Goal: Book appointment/travel/reservation

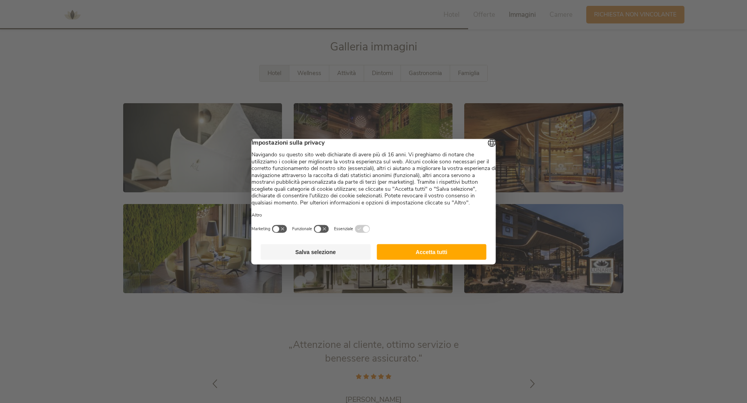
click at [436, 257] on button "Accetta tutti" at bounding box center [431, 252] width 110 height 16
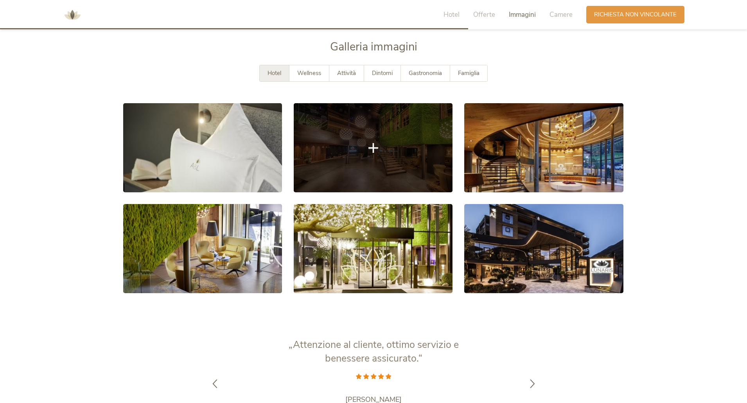
click at [387, 131] on link at bounding box center [373, 147] width 159 height 89
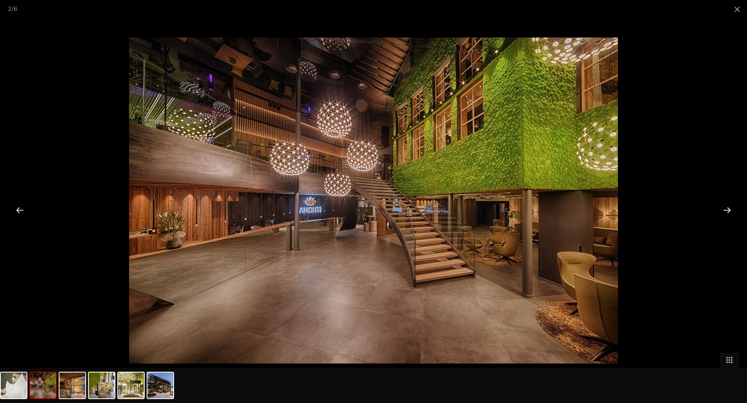
click at [726, 210] on div at bounding box center [727, 210] width 24 height 24
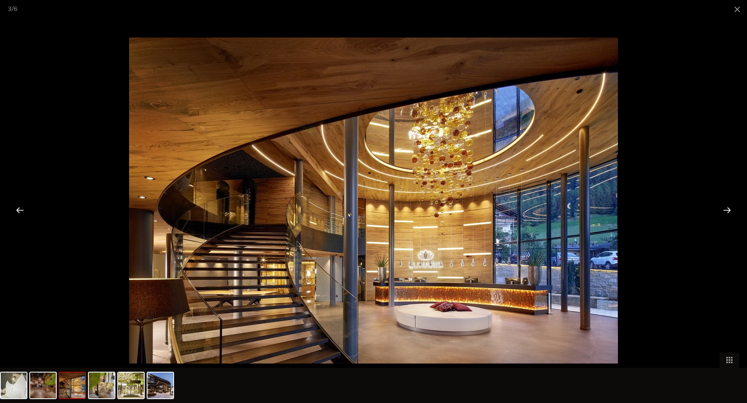
click at [726, 210] on div at bounding box center [727, 210] width 24 height 24
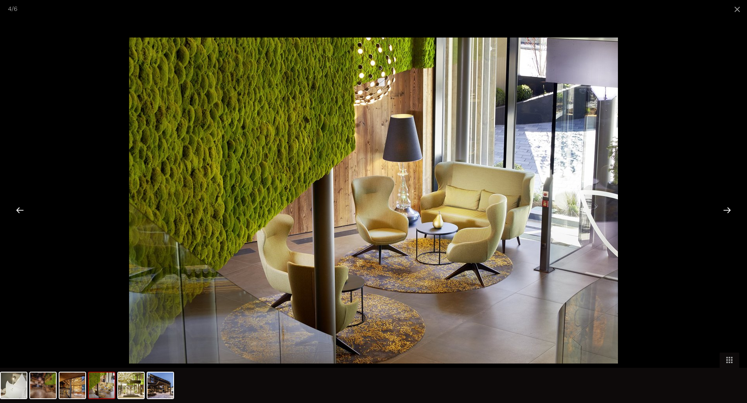
click at [726, 210] on div at bounding box center [727, 210] width 24 height 24
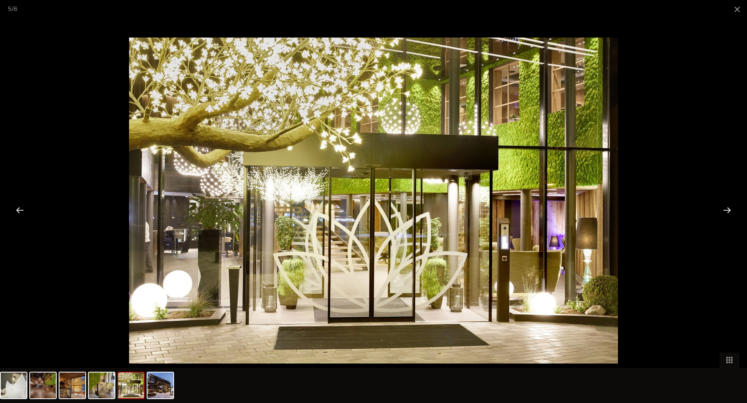
click at [726, 210] on div at bounding box center [727, 210] width 24 height 24
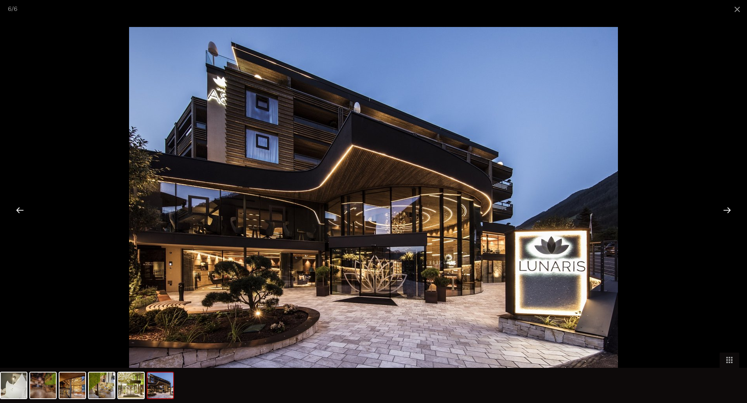
click at [726, 210] on div at bounding box center [727, 210] width 24 height 24
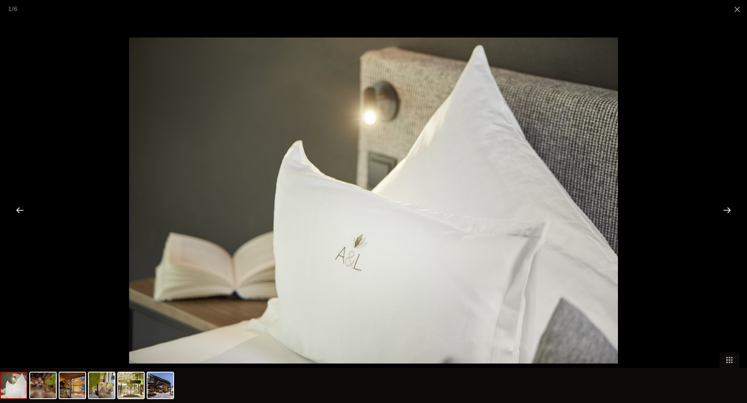
click at [726, 210] on div at bounding box center [727, 210] width 24 height 24
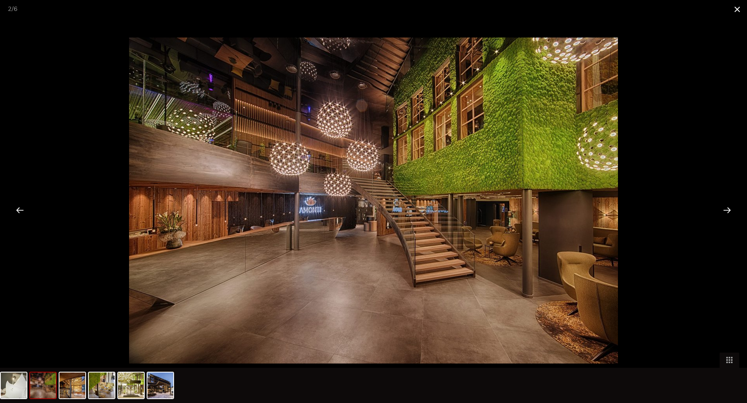
click at [735, 7] on span at bounding box center [737, 9] width 20 height 18
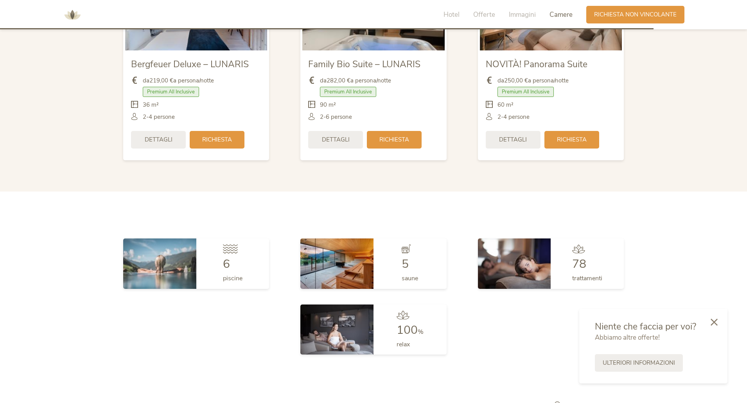
scroll to position [1906, 0]
